Goal: Task Accomplishment & Management: Manage account settings

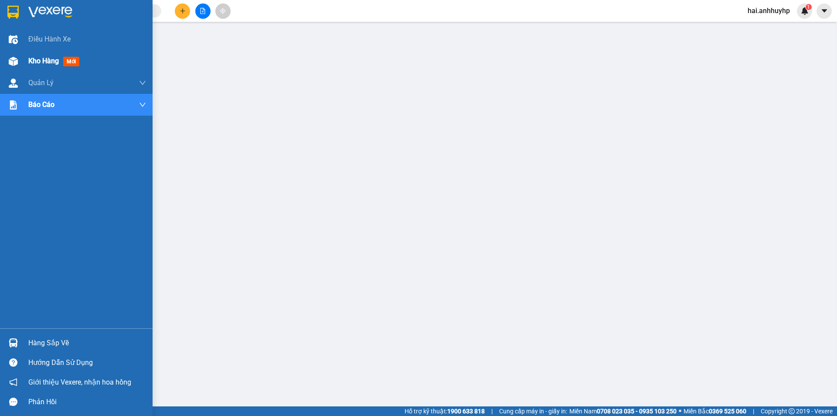
click at [22, 60] on div "Kho hàng mới" at bounding box center [76, 61] width 153 height 22
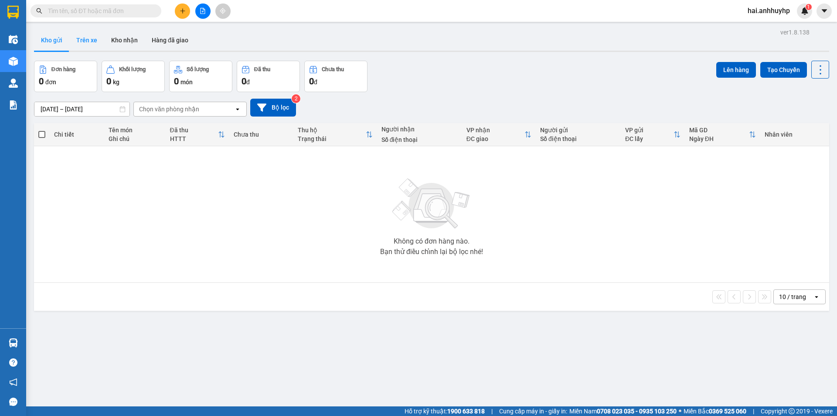
click at [91, 41] on button "Trên xe" at bounding box center [86, 40] width 35 height 21
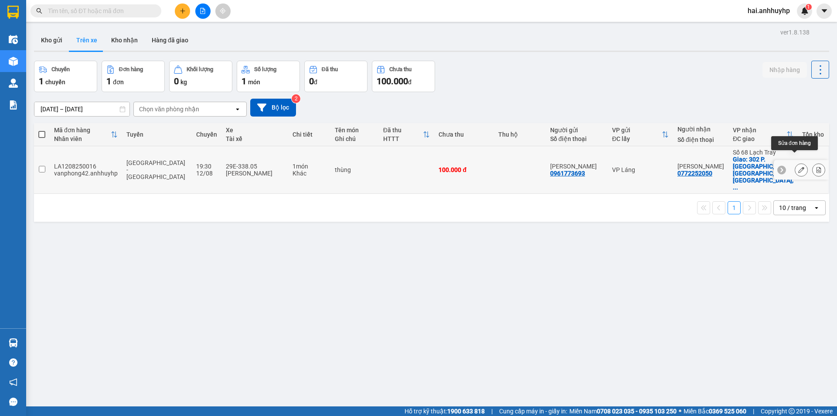
click at [798, 167] on icon at bounding box center [801, 170] width 6 height 6
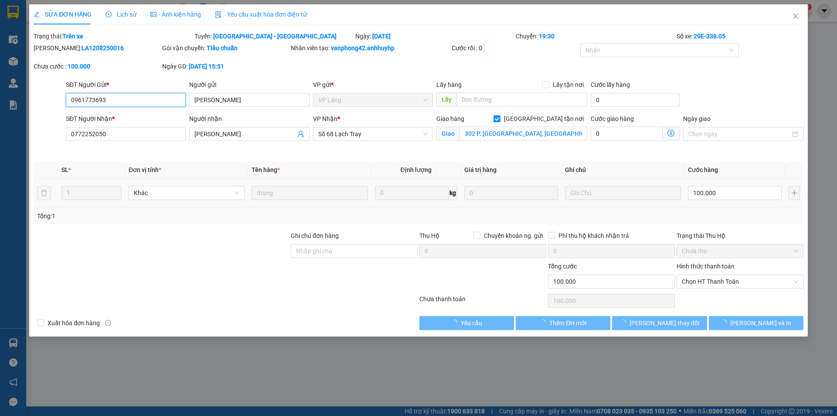
type input "0961773693"
type input "[PERSON_NAME]"
type input "0772252050"
type input "[PERSON_NAME]"
checkbox input "true"
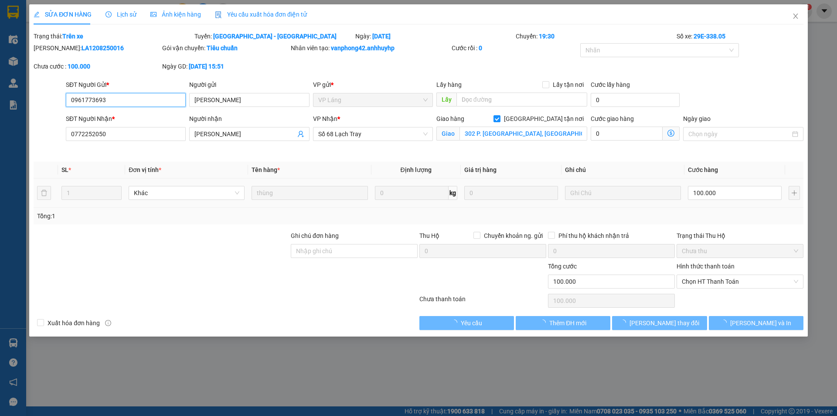
type input "302 P. [GEOGRAPHIC_DATA], [GEOGRAPHIC_DATA], [GEOGRAPHIC_DATA], [GEOGRAPHIC_DAT…"
type input "100.000"
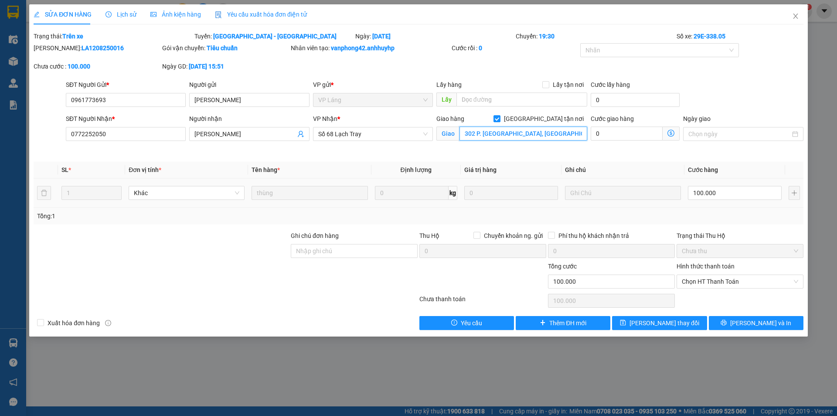
click at [553, 135] on input "302 P. [GEOGRAPHIC_DATA], [GEOGRAPHIC_DATA], [GEOGRAPHIC_DATA], [GEOGRAPHIC_DAT…" at bounding box center [524, 133] width 128 height 14
click at [500, 118] on input "[GEOGRAPHIC_DATA] tận nơi" at bounding box center [497, 118] width 6 height 6
checkbox input "false"
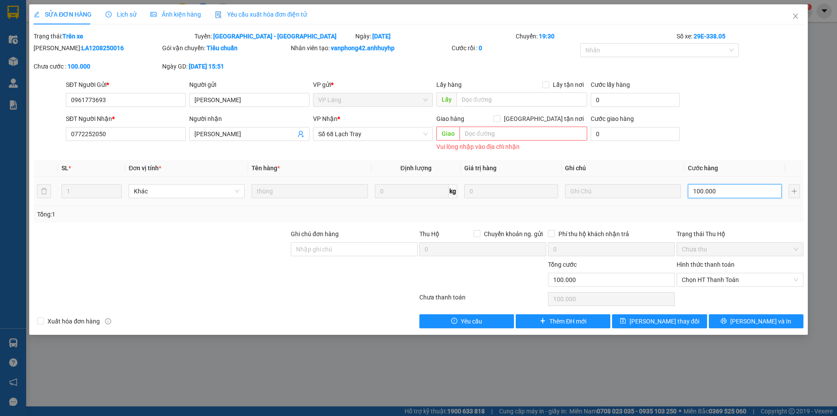
click at [742, 188] on input "100.000" at bounding box center [735, 191] width 94 height 14
type input "5"
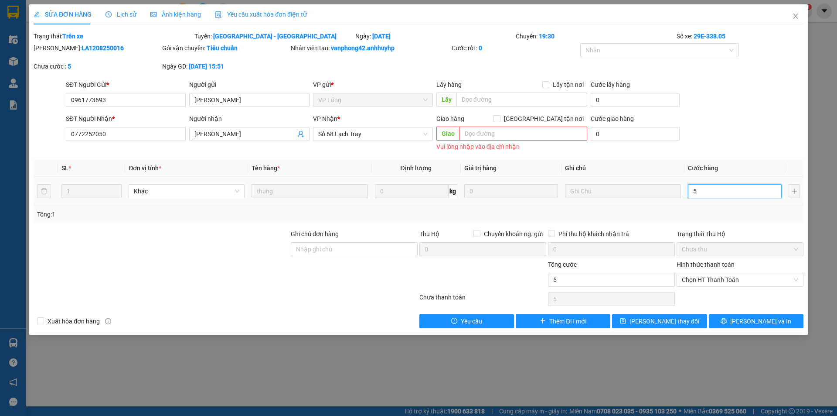
type input "50"
type input "500"
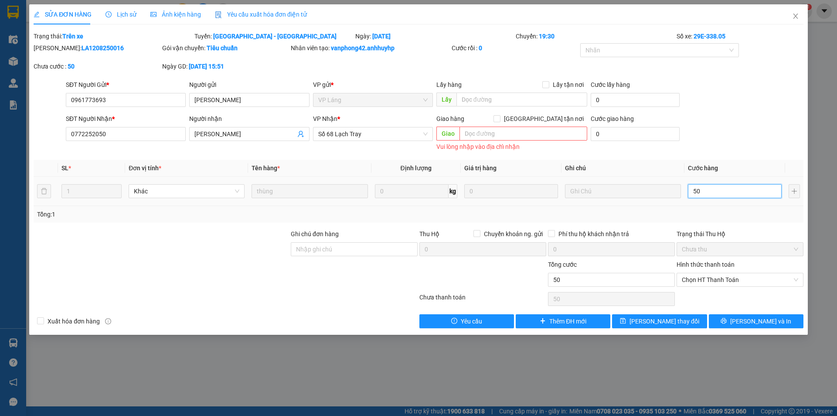
type input "500"
type input "5.000"
type input "50.000"
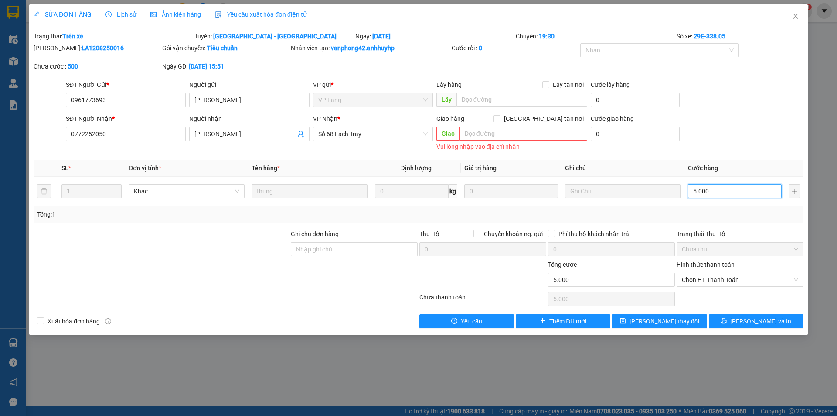
type input "50.000"
click at [687, 319] on button "[PERSON_NAME] thay đổi" at bounding box center [659, 321] width 95 height 14
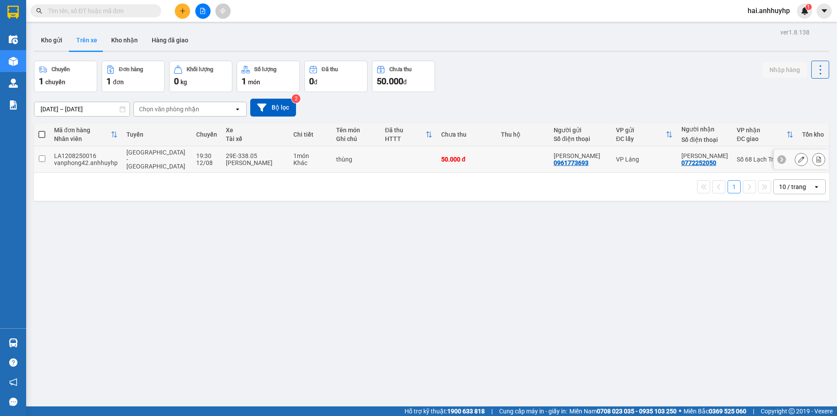
click at [40, 155] on input "checkbox" at bounding box center [42, 158] width 7 height 7
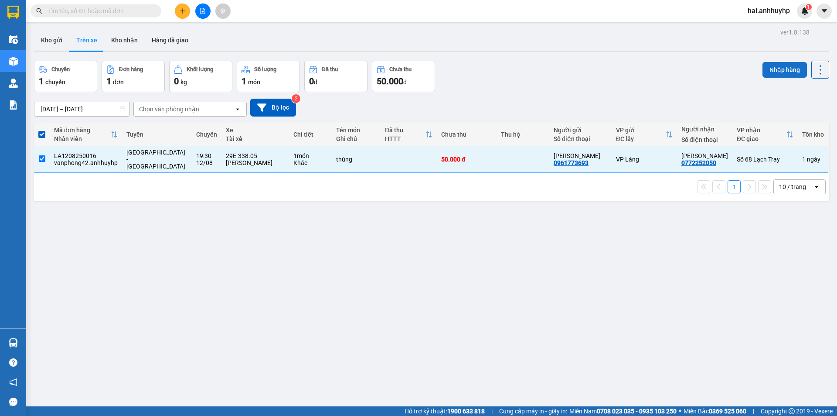
click at [769, 72] on button "Nhập hàng" at bounding box center [785, 70] width 44 height 16
checkbox input "false"
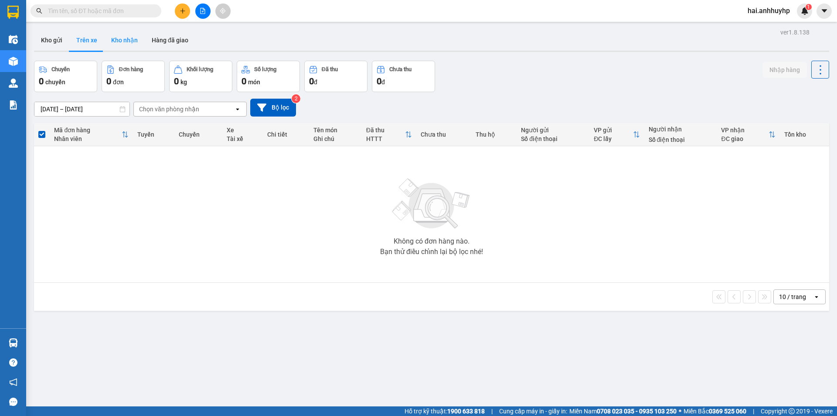
click at [116, 40] on button "Kho nhận" at bounding box center [124, 40] width 41 height 21
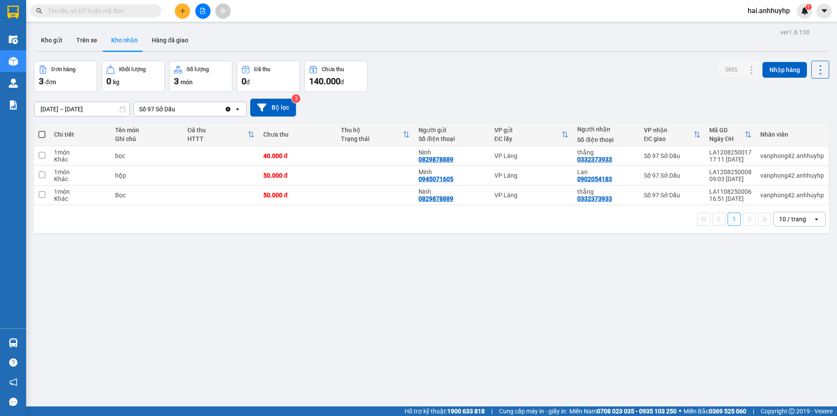
click at [167, 106] on div "Số 97 Sở Dầu" at bounding box center [157, 109] width 36 height 9
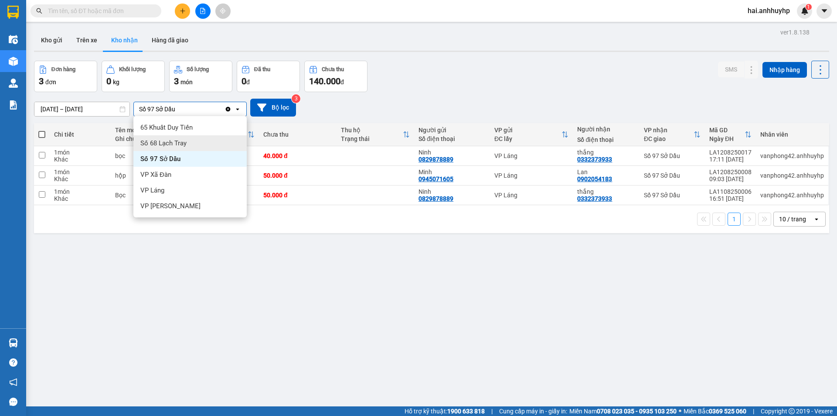
click at [167, 139] on span "Số 68 Lạch Tray" at bounding box center [163, 143] width 46 height 9
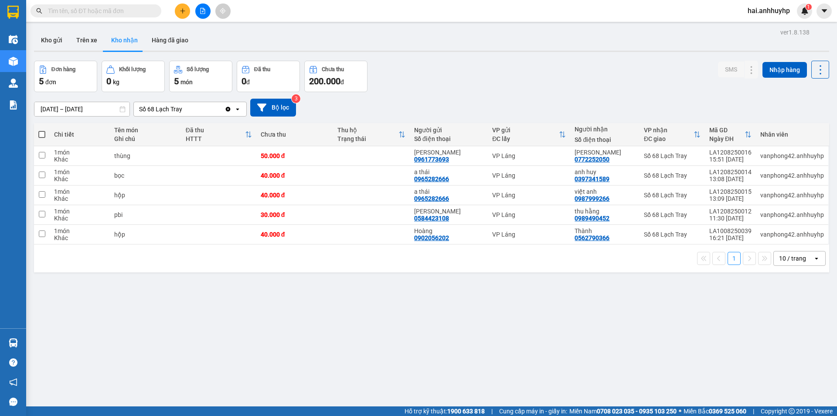
click at [189, 113] on div "Số 68 Lạch Tray" at bounding box center [179, 109] width 91 height 14
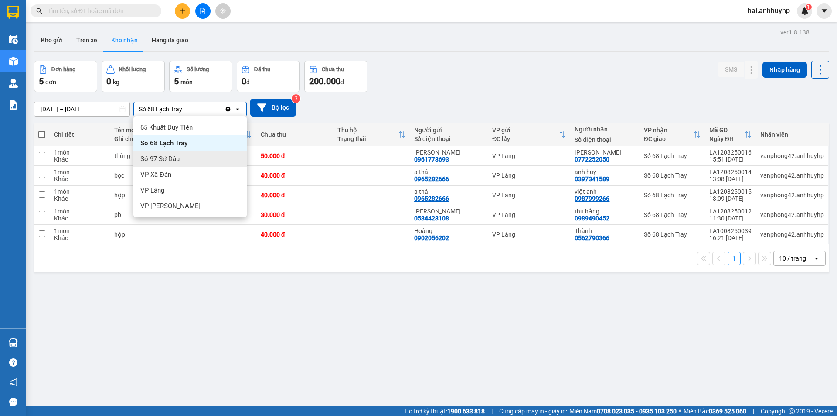
click at [168, 156] on span "Số 97 Sở Dầu" at bounding box center [159, 158] width 39 height 9
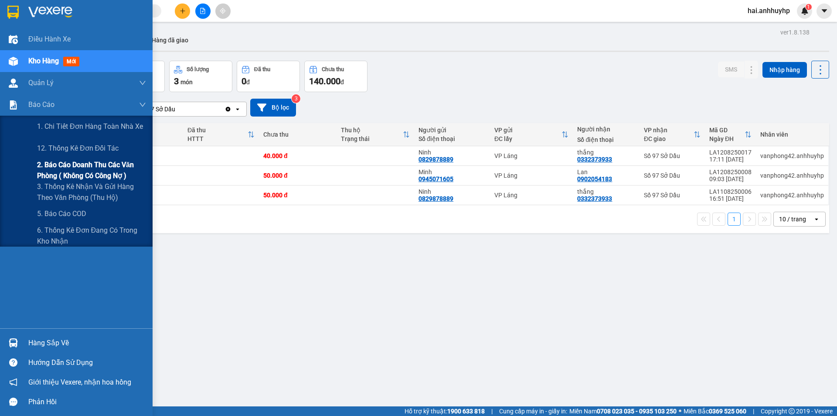
click at [58, 177] on span "2. Báo cáo doanh thu các văn phòng ( không có công nợ )" at bounding box center [91, 170] width 109 height 22
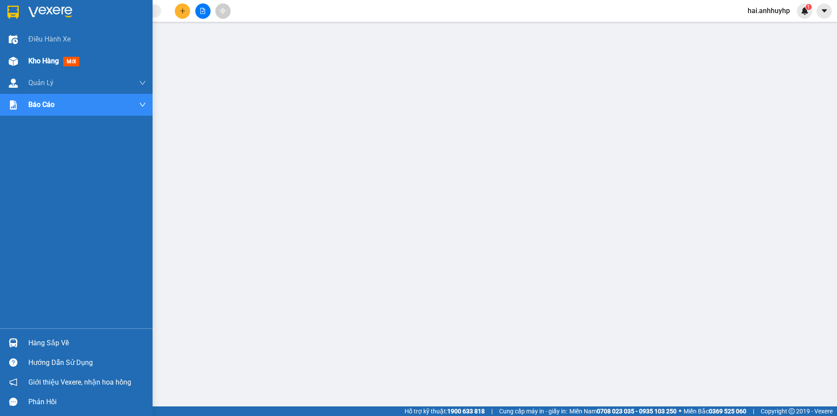
click at [56, 56] on div "Kho hàng mới" at bounding box center [55, 60] width 55 height 11
